Goal: Information Seeking & Learning: Find specific fact

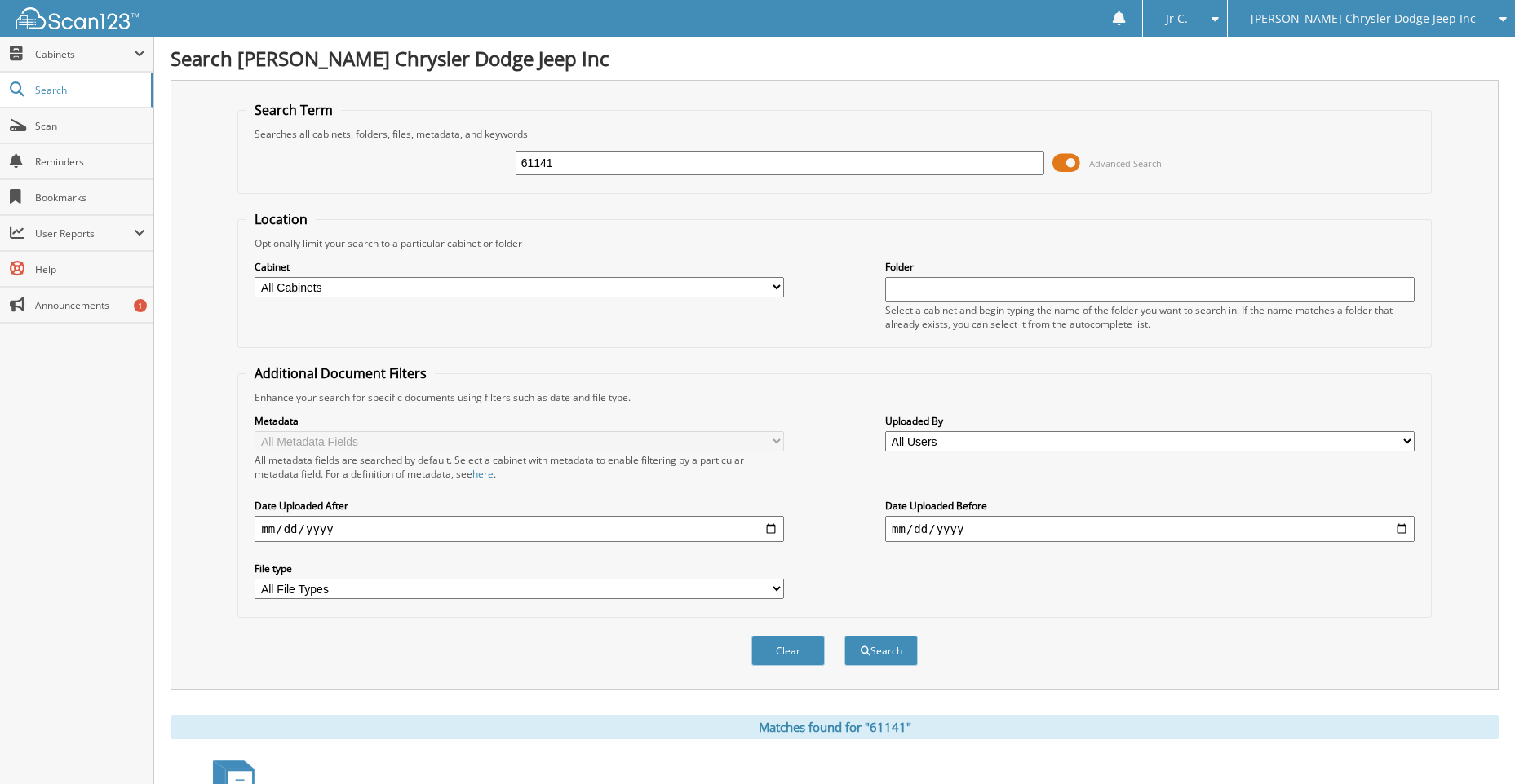
drag, startPoint x: 582, startPoint y: 164, endPoint x: 362, endPoint y: 165, distance: 220.0
click at [355, 165] on div "61141 Advanced Search" at bounding box center [834, 163] width 1176 height 44
type input "61282"
click at [844, 636] on button "Search" at bounding box center [881, 651] width 73 height 30
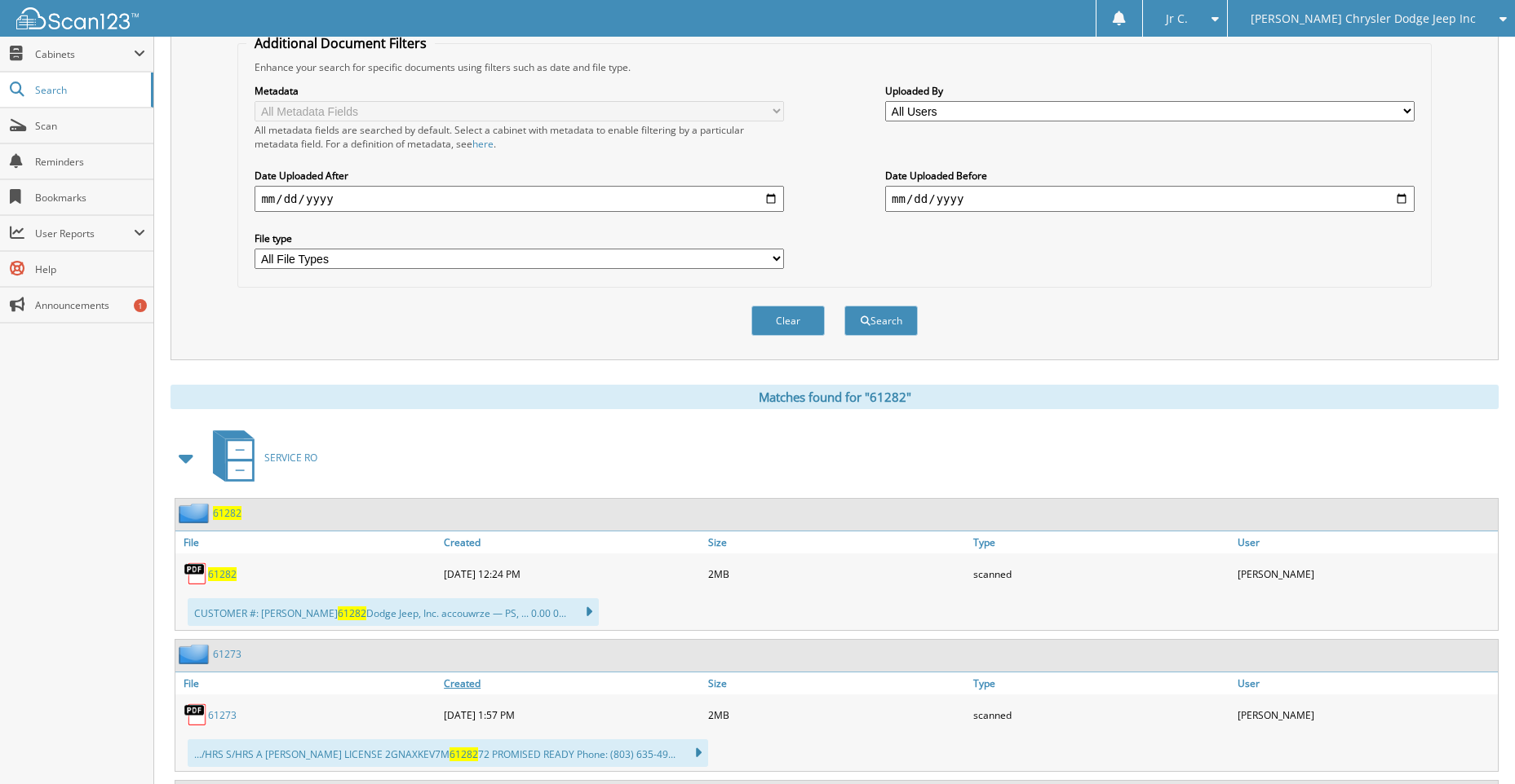
scroll to position [408, 0]
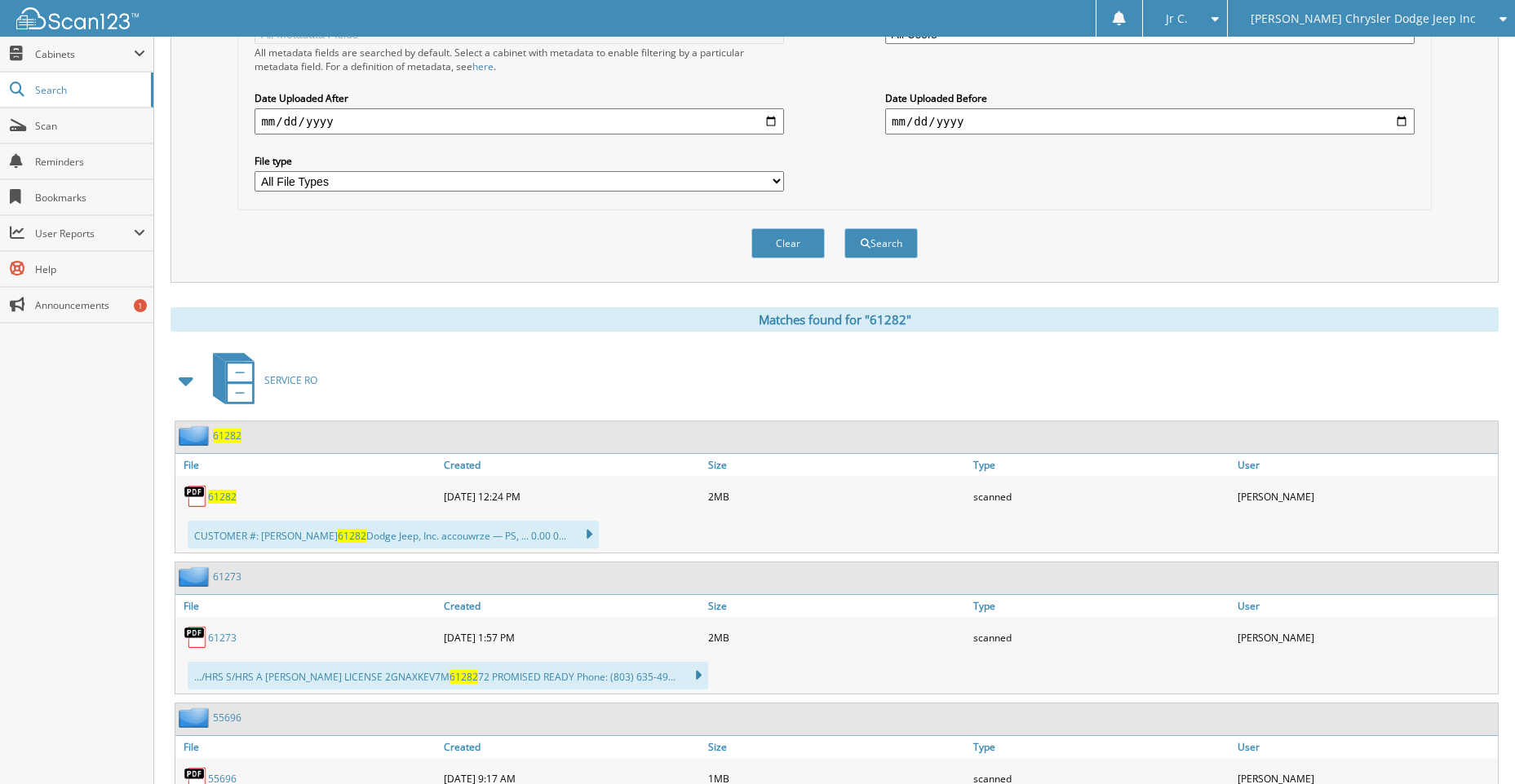
click at [213, 494] on span "61282" at bounding box center [222, 496] width 28 height 14
